Goal: Information Seeking & Learning: Learn about a topic

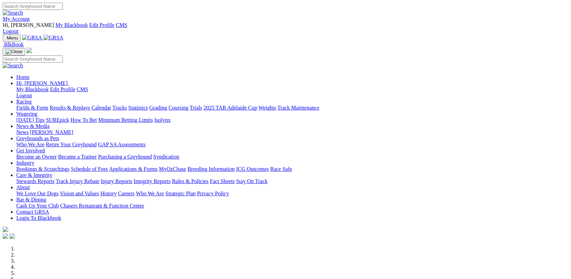
scroll to position [214, 0]
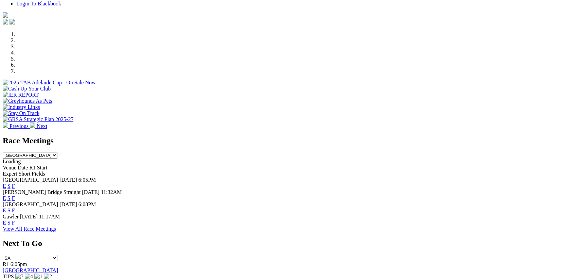
click at [6, 183] on link "E" at bounding box center [4, 186] width 3 height 6
click at [15, 207] on link "F" at bounding box center [13, 210] width 3 height 6
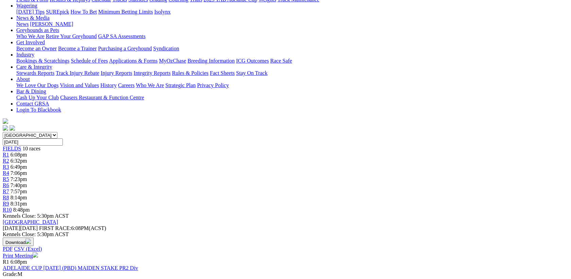
scroll to position [121, 0]
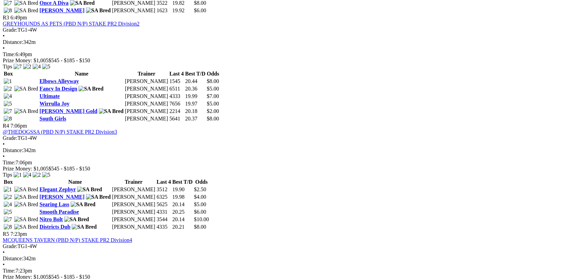
scroll to position [103, 0]
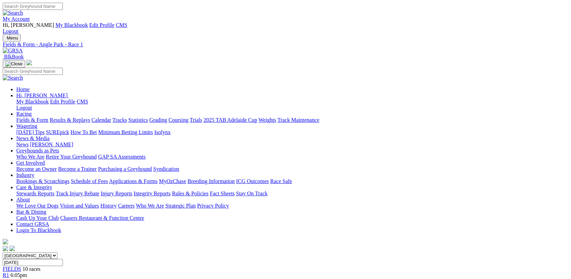
scroll to position [839, 0]
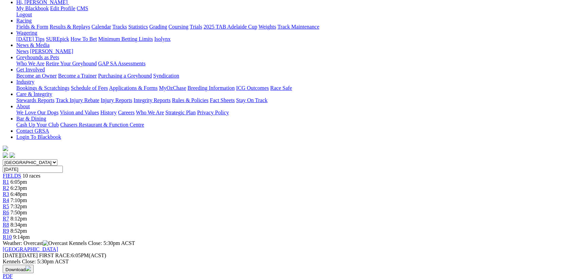
scroll to position [92, 0]
click at [9, 186] on link "R2" at bounding box center [6, 189] width 6 height 6
